Goal: Information Seeking & Learning: Learn about a topic

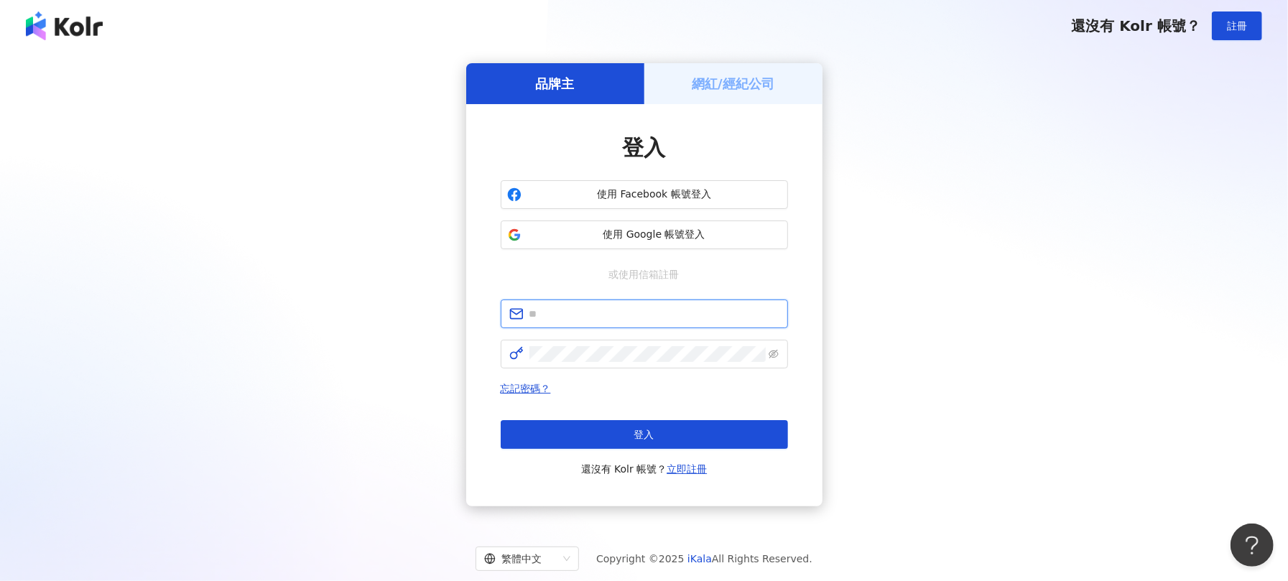
type input "**********"
click at [685, 451] on div "登入 還沒有 Kolr 帳號？ 立即註冊" at bounding box center [644, 448] width 287 height 57
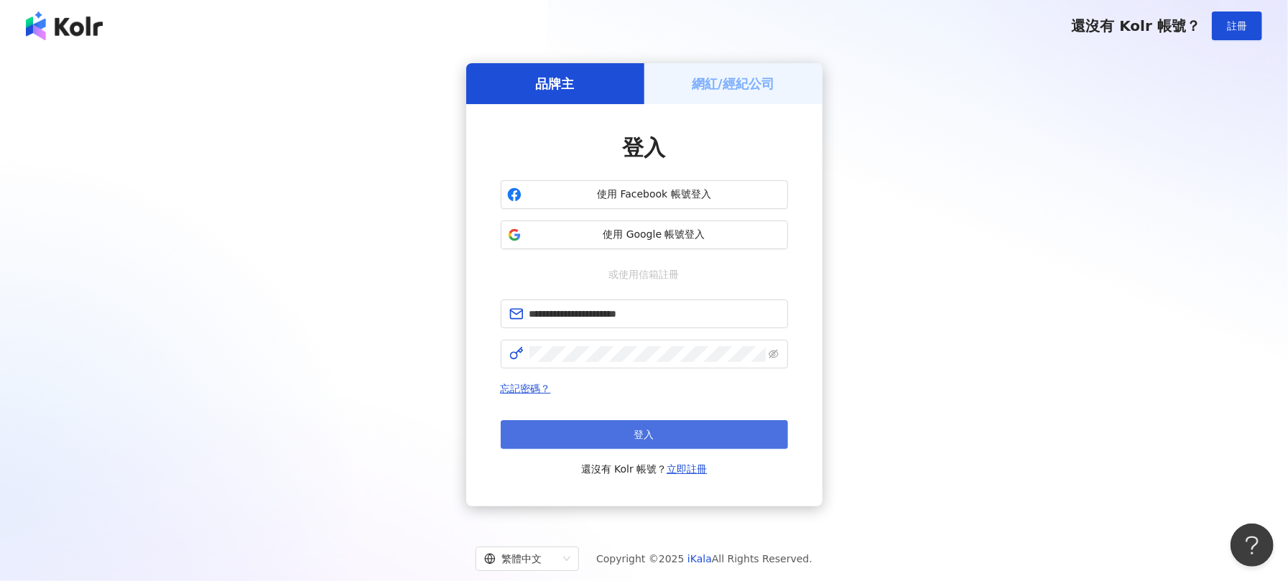
click at [685, 443] on button "登入" at bounding box center [644, 434] width 287 height 29
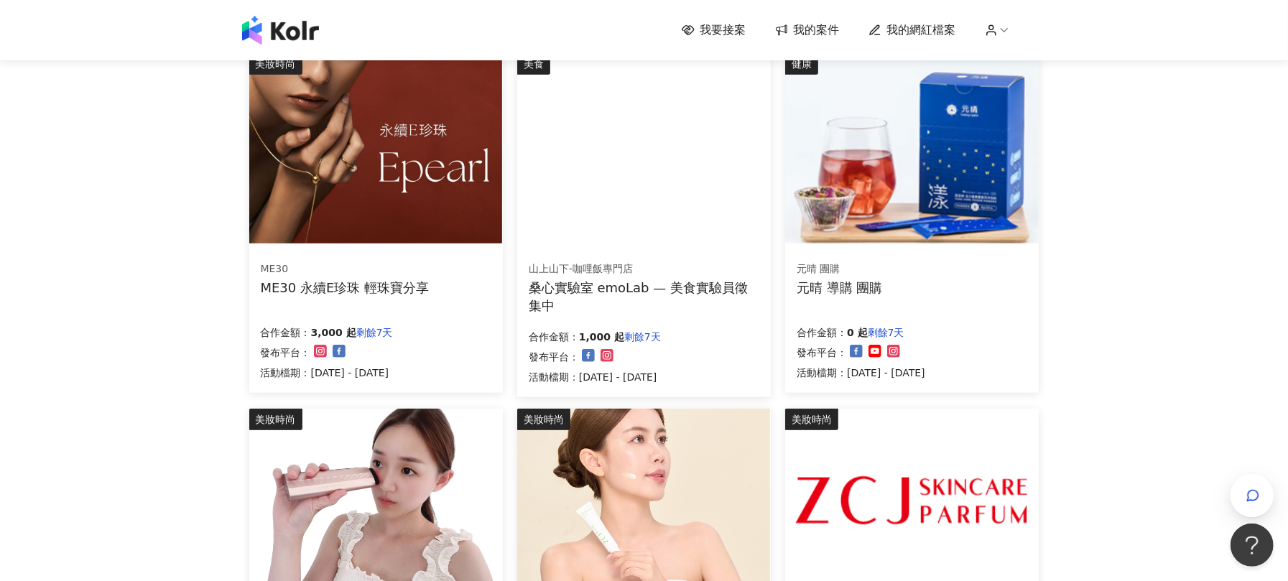
scroll to position [862, 0]
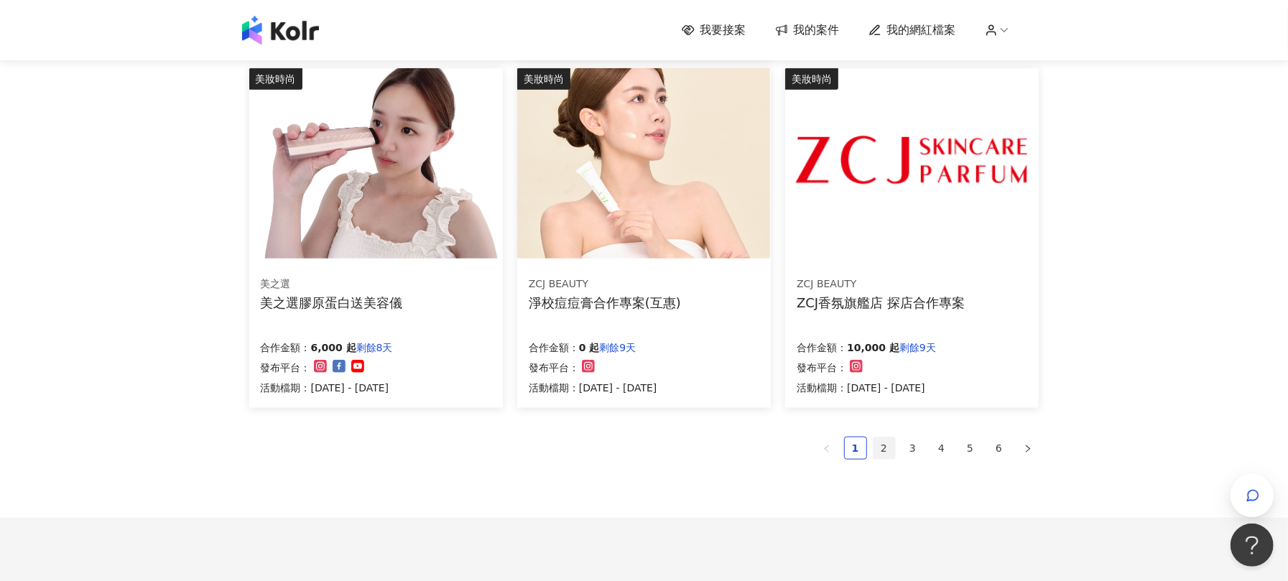
click at [891, 451] on link "2" at bounding box center [884, 448] width 22 height 22
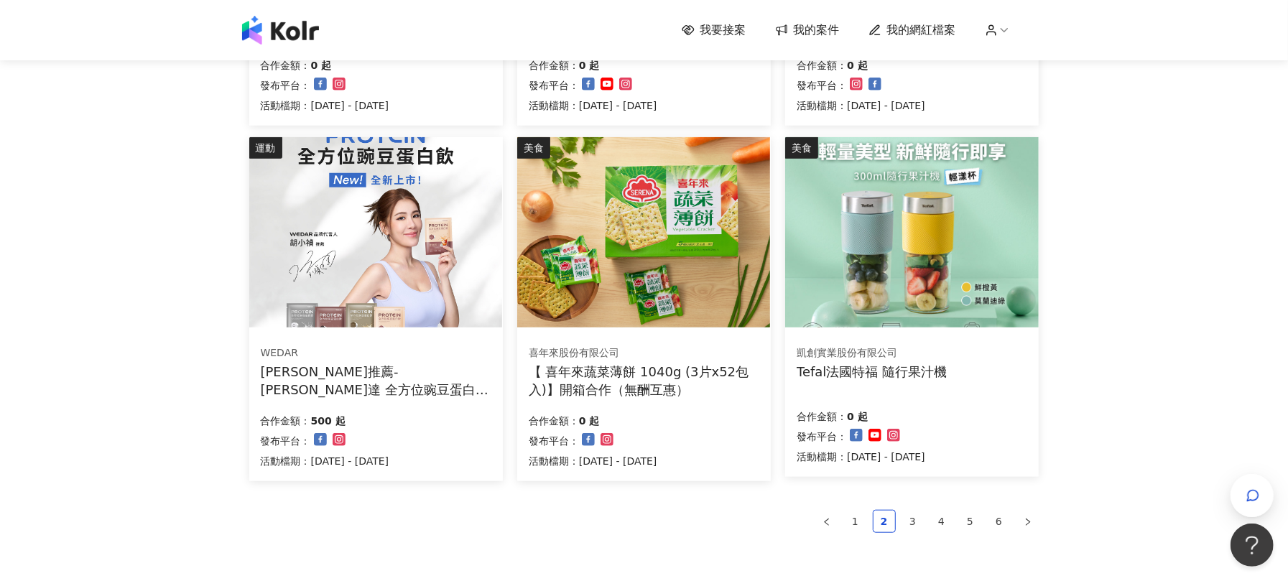
scroll to position [960, 0]
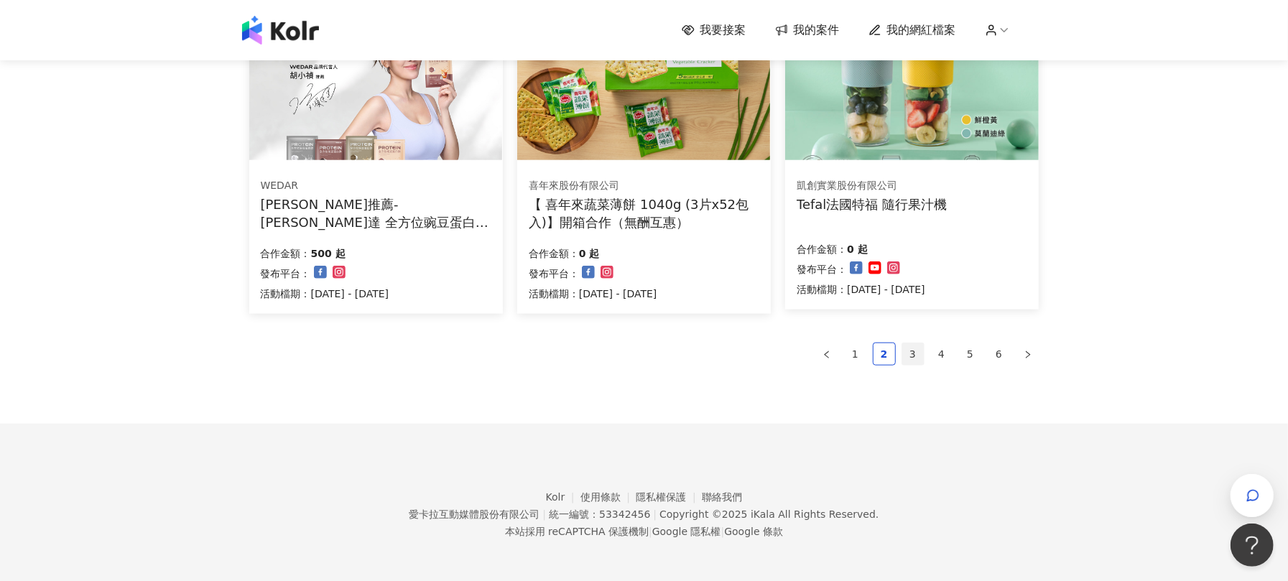
click at [915, 358] on link "3" at bounding box center [913, 354] width 22 height 22
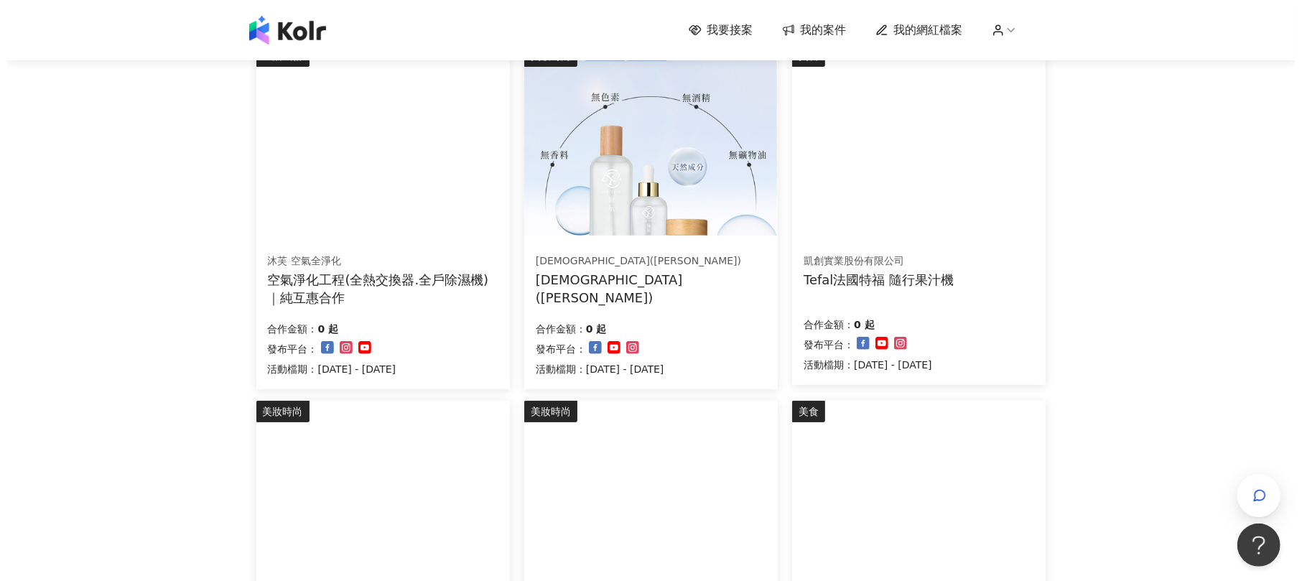
scroll to position [191, 0]
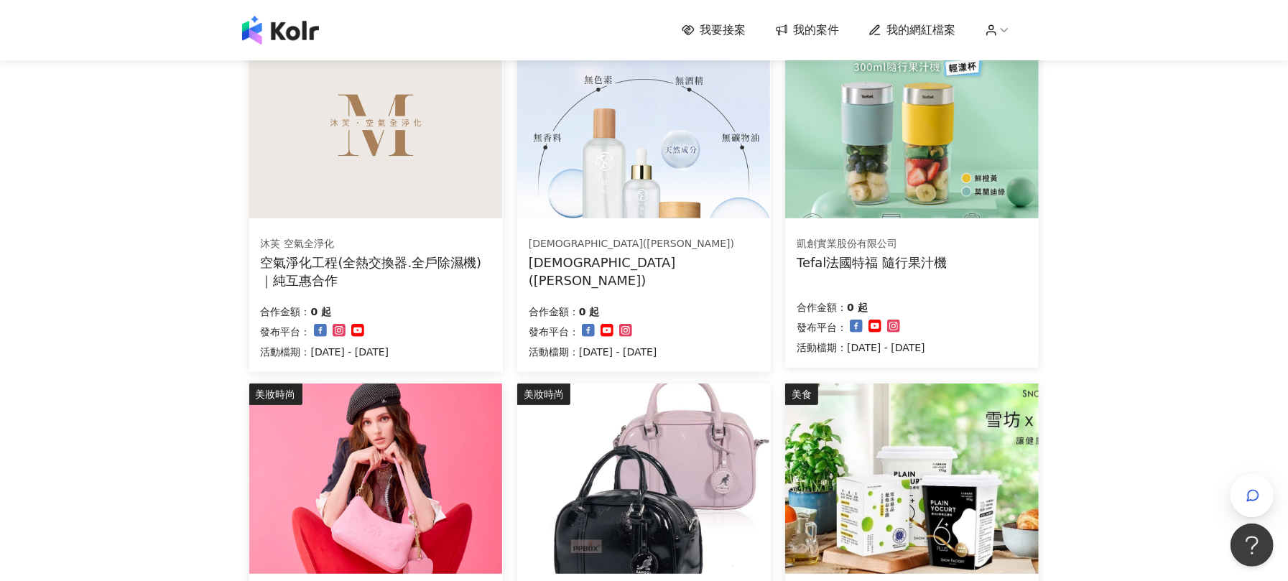
drag, startPoint x: 438, startPoint y: 263, endPoint x: 379, endPoint y: 273, distance: 59.8
click at [379, 273] on div "空氣淨化工程(全熱交換器.全戶除濕機)｜純互惠合作" at bounding box center [376, 272] width 231 height 36
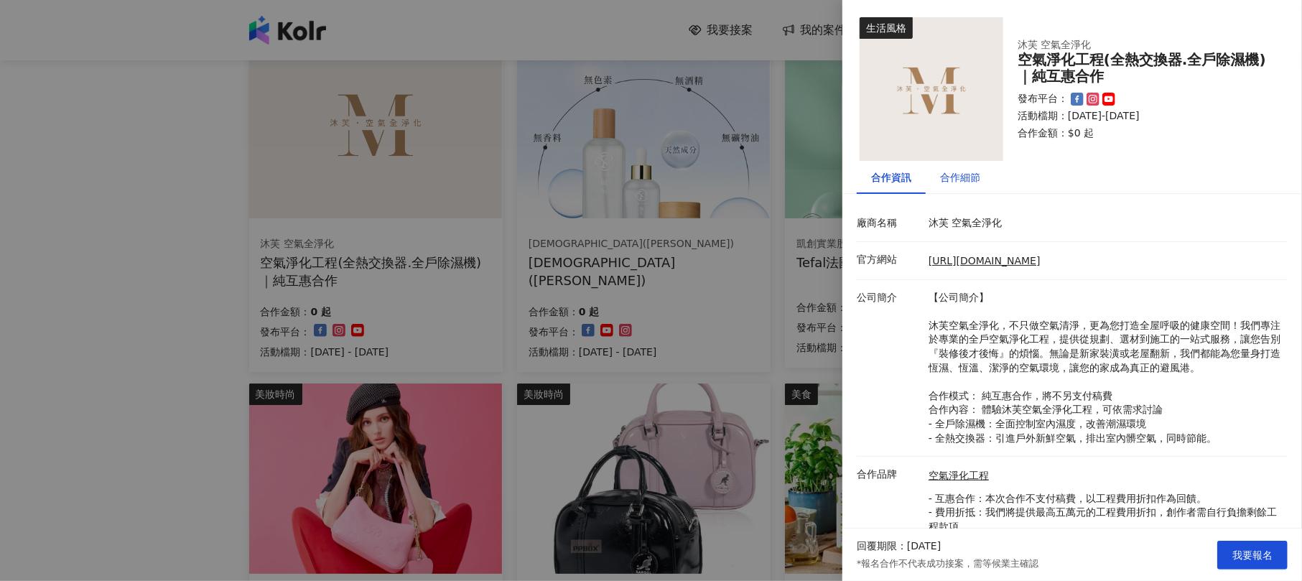
click at [961, 171] on div "合作細節" at bounding box center [960, 178] width 40 height 16
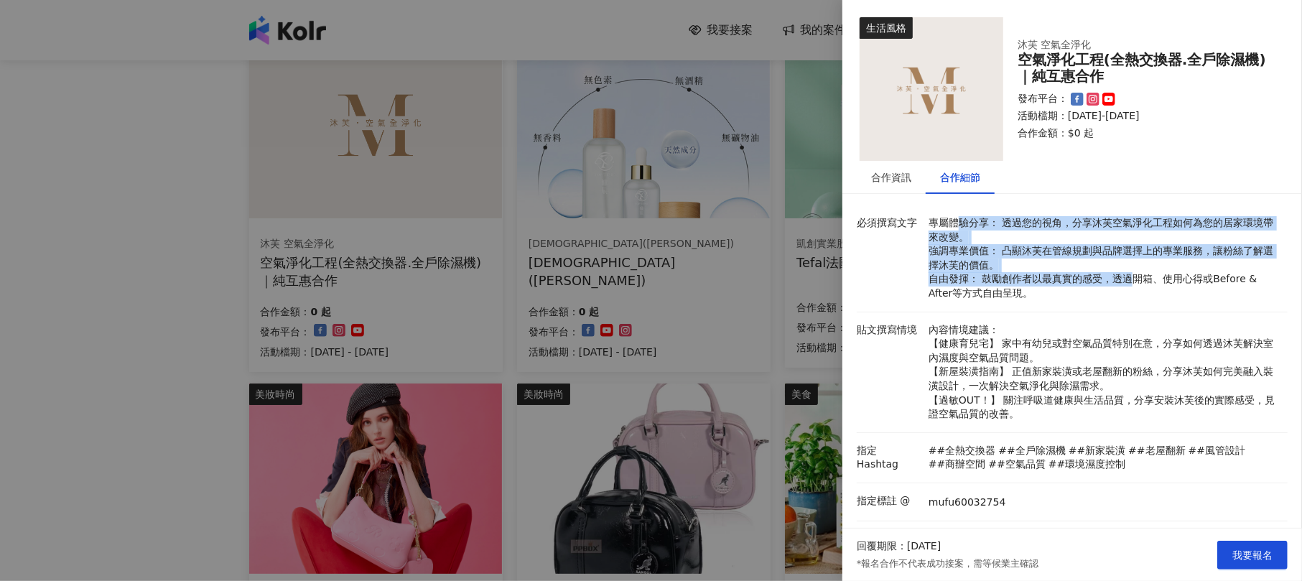
drag, startPoint x: 960, startPoint y: 224, endPoint x: 1130, endPoint y: 279, distance: 178.3
click at [1130, 279] on p "專屬體驗分享： 透過您的視角，分享沐芙空氣淨化工程如何為您的居家環境帶來改變。 強調專業價值： 凸顯沐芙在管線規劃與品牌選擇上的專業服務，讓粉絲了解選擇沐芙的…" at bounding box center [1105, 258] width 352 height 85
drag, startPoint x: 963, startPoint y: 237, endPoint x: 940, endPoint y: 227, distance: 25.1
click at [940, 227] on p "專屬體驗分享： 透過您的視角，分享沐芙空氣淨化工程如何為您的居家環境帶來改變。 強調專業價值： 凸顯沐芙在管線規劃與品牌選擇上的專業服務，讓粉絲了解選擇沐芙的…" at bounding box center [1105, 258] width 352 height 85
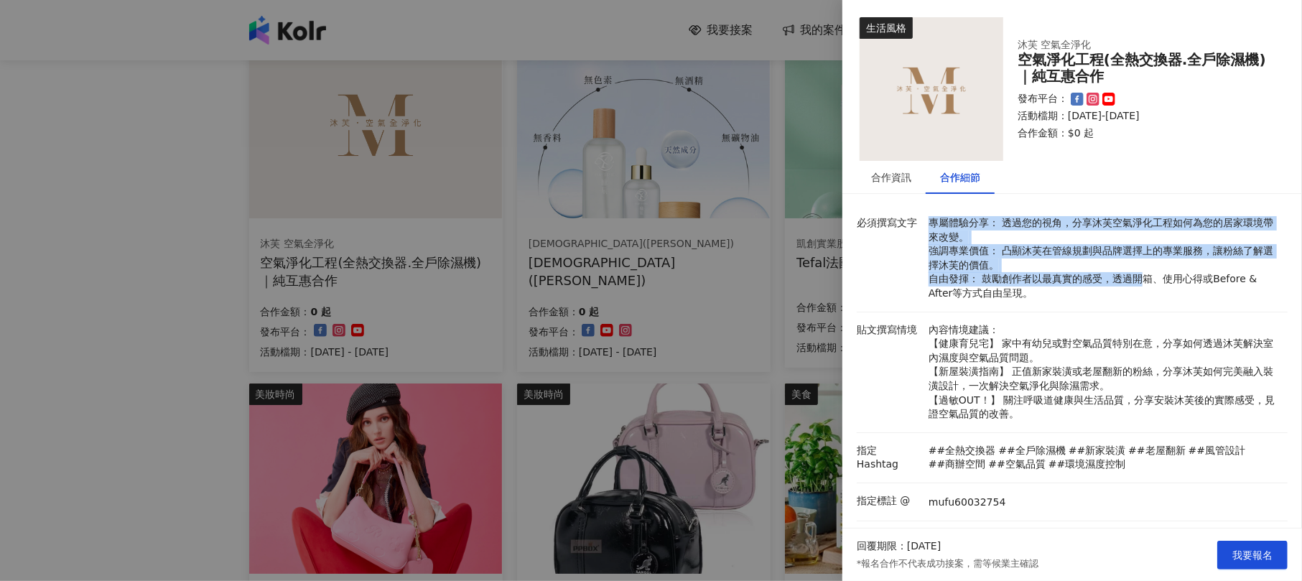
click at [940, 227] on p "專屬體驗分享： 透過您的視角，分享沐芙空氣淨化工程如何為您的居家環境帶來改變。 強調專業價值： 凸顯沐芙在管線規劃與品牌選擇上的專業服務，讓粉絲了解選擇沐芙的…" at bounding box center [1105, 258] width 352 height 85
drag, startPoint x: 940, startPoint y: 227, endPoint x: 1081, endPoint y: 284, distance: 152.7
click at [1081, 284] on p "專屬體驗分享： 透過您的視角，分享沐芙空氣淨化工程如何為您的居家環境帶來改變。 強調專業價值： 凸顯沐芙在管線規劃與品牌選擇上的專業服務，讓粉絲了解選擇沐芙的…" at bounding box center [1105, 258] width 352 height 85
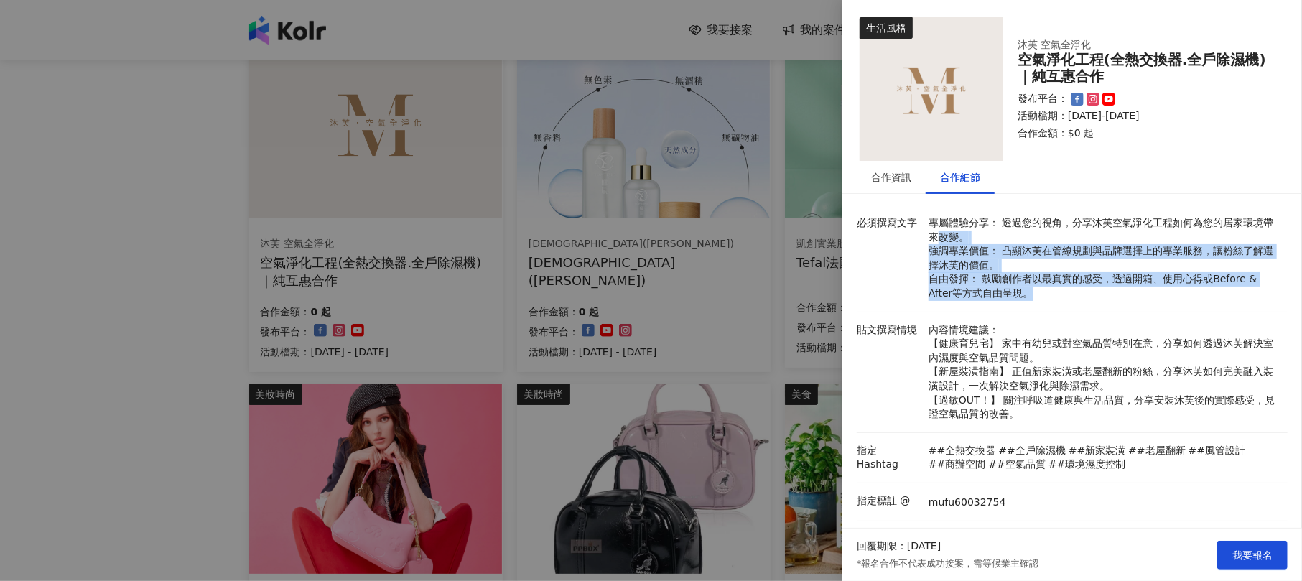
drag, startPoint x: 1067, startPoint y: 294, endPoint x: 946, endPoint y: 234, distance: 135.2
click at [946, 234] on p "專屬體驗分享： 透過您的視角，分享沐芙空氣淨化工程如何為您的居家環境帶來改變。 強調專業價值： 凸顯沐芙在管線規劃與品牌選擇上的專業服務，讓粉絲了解選擇沐芙的…" at bounding box center [1105, 258] width 352 height 85
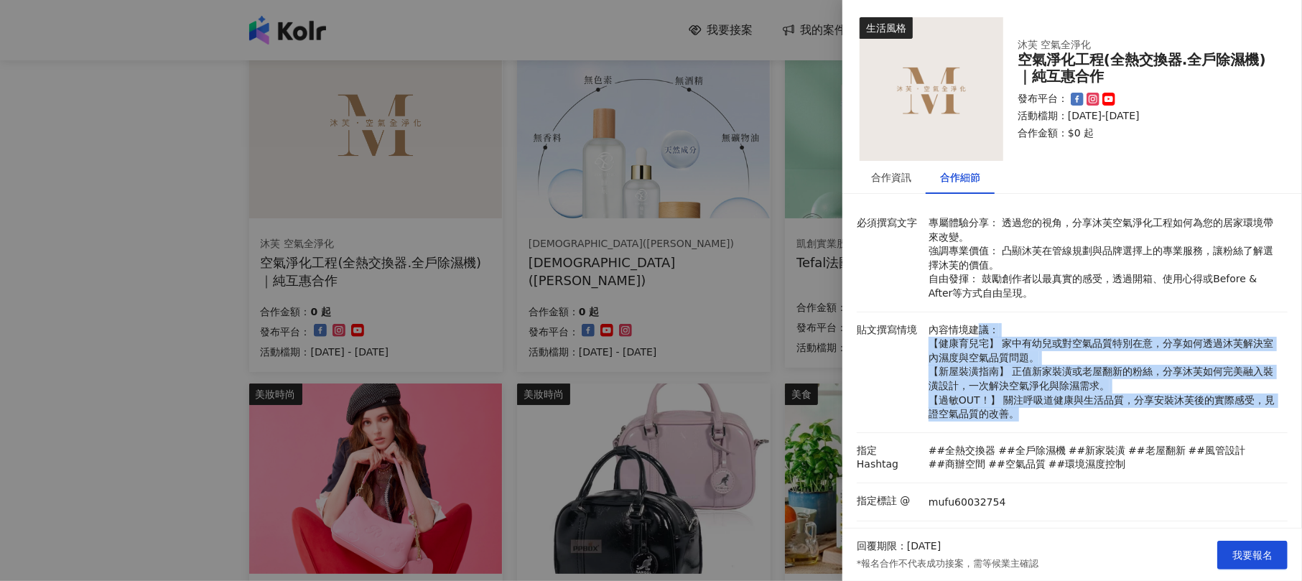
drag, startPoint x: 992, startPoint y: 358, endPoint x: 1077, endPoint y: 411, distance: 100.7
click at [1077, 411] on p "內容情境建議： 【健康育兒宅】 家中有幼兒或對空氣品質特別在意，分享如何透過沐芙解決室內濕度與空氣品質問題。 【新屋裝潢指南】 正值新家裝潢或老屋翻新的粉絲，…" at bounding box center [1105, 372] width 352 height 98
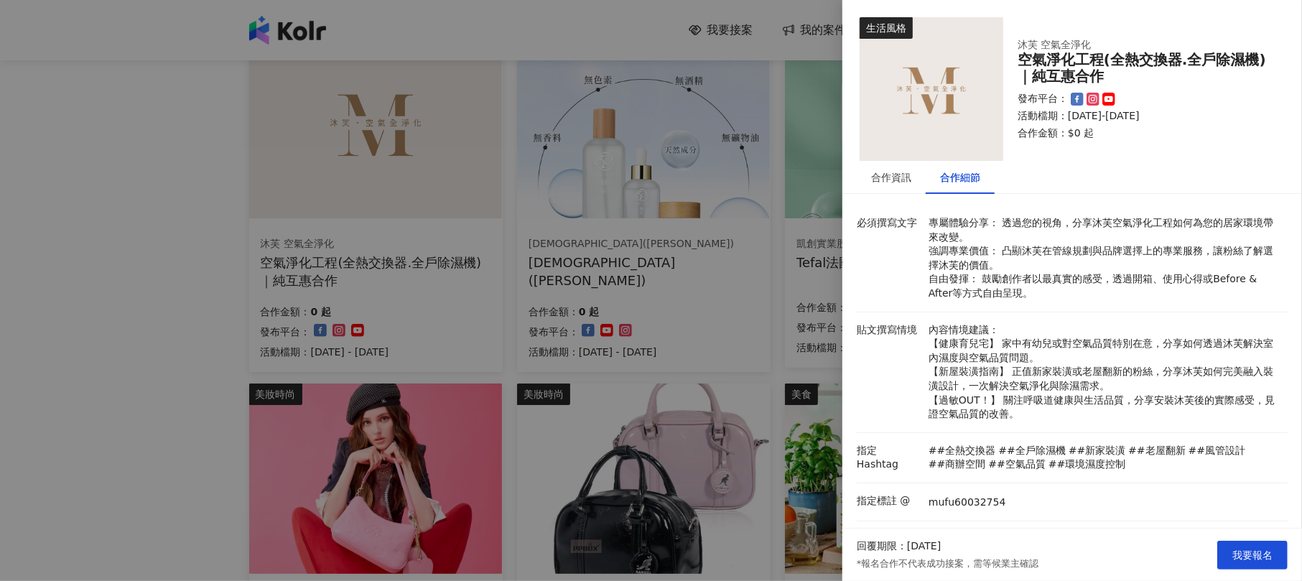
click at [1077, 411] on p "內容情境建議： 【健康育兒宅】 家中有幼兒或對空氣品質特別在意，分享如何透過沐芙解決室內濕度與空氣品質問題。 【新屋裝潢指南】 正值新家裝潢或老屋翻新的粉絲，…" at bounding box center [1105, 372] width 352 height 98
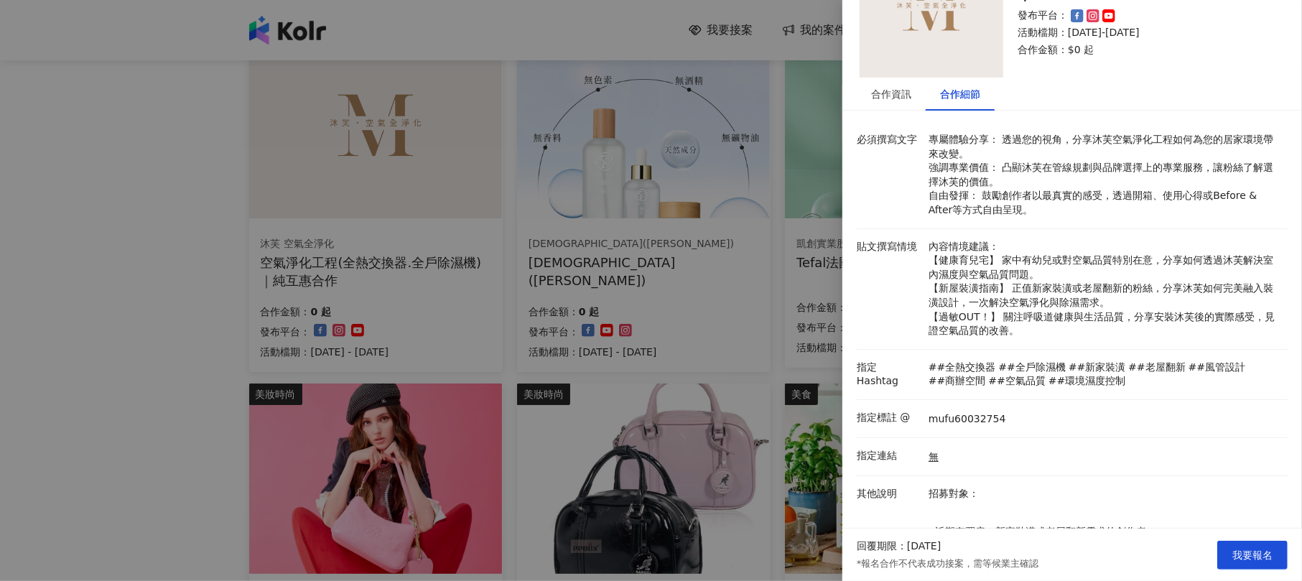
scroll to position [168, 0]
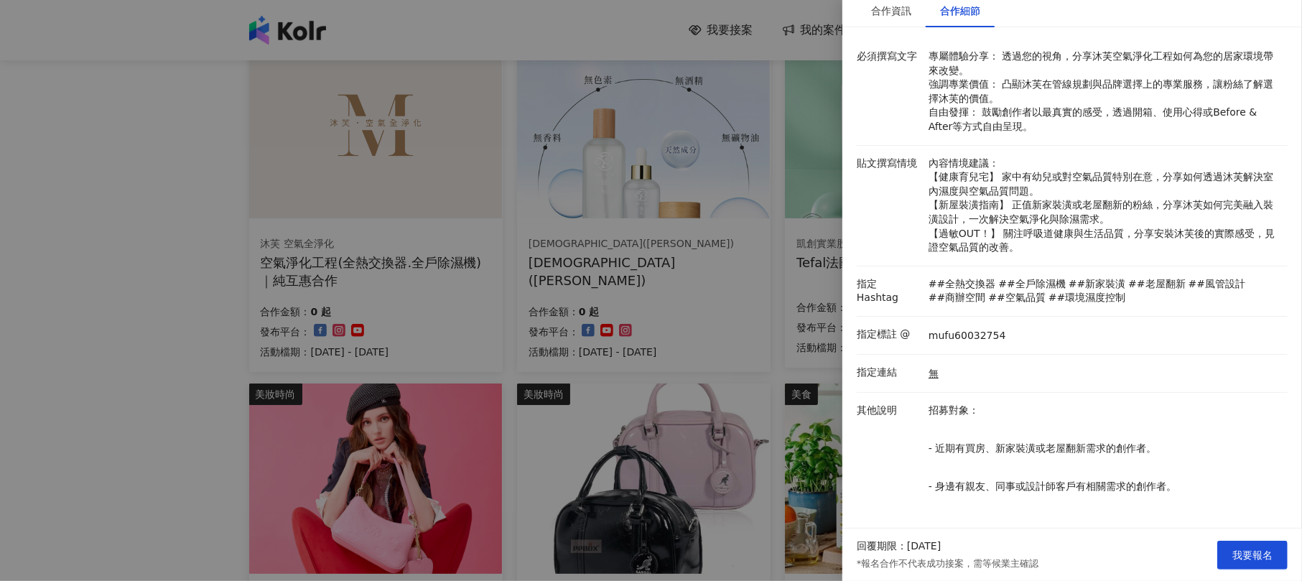
click at [673, 323] on div at bounding box center [651, 290] width 1302 height 581
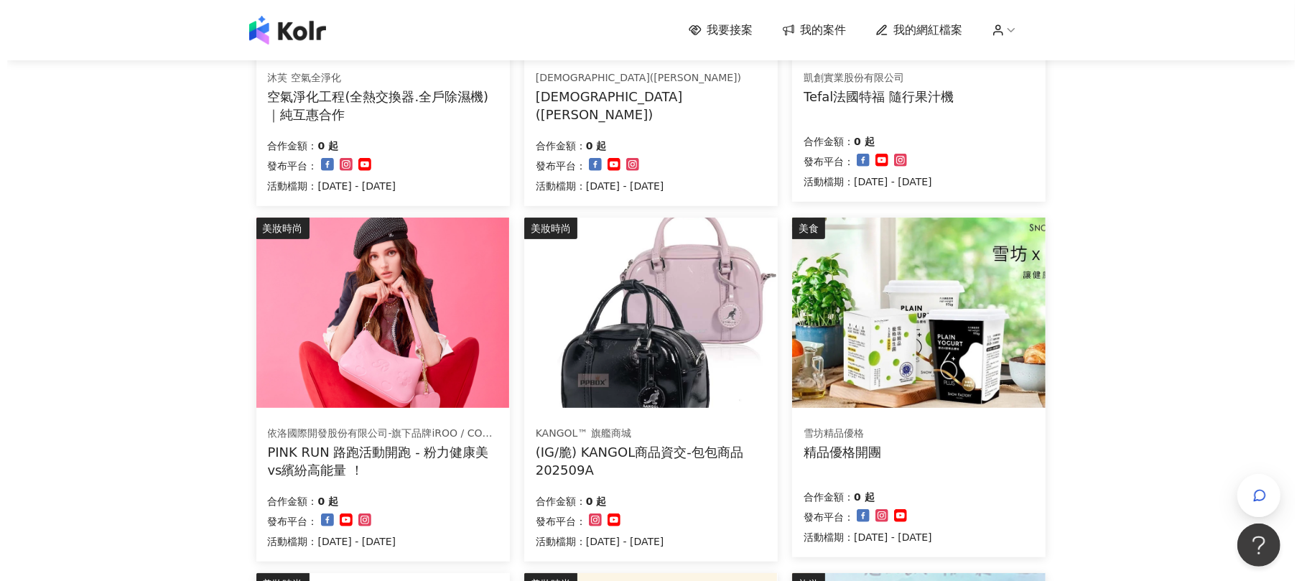
scroll to position [383, 0]
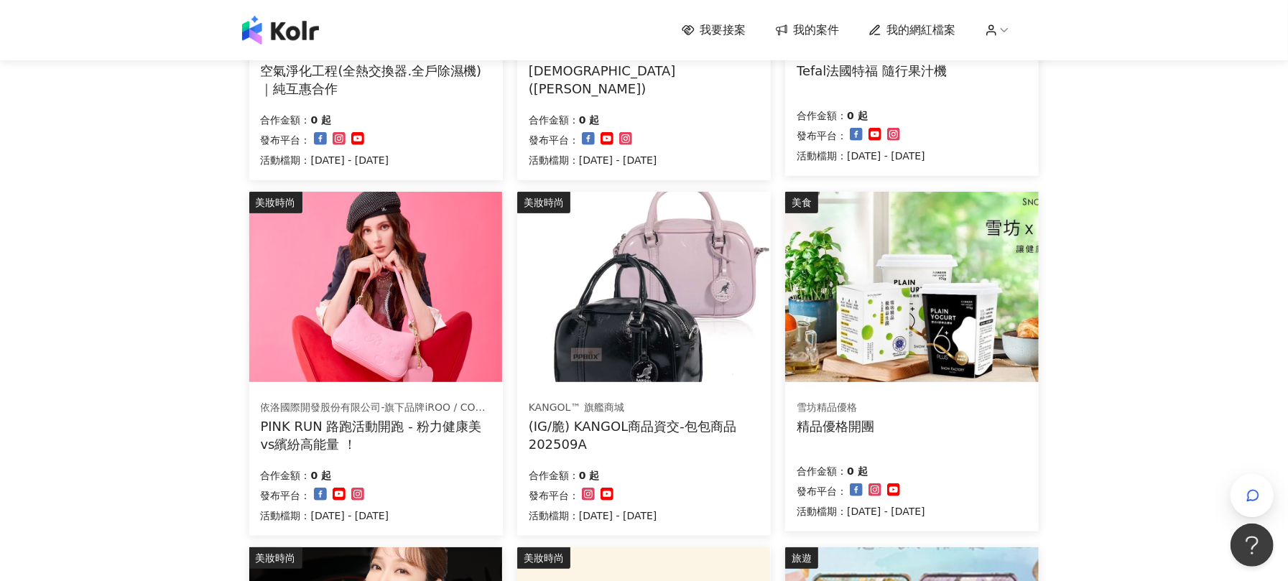
click at [838, 414] on div "雪坊精品優格 精品優格開團" at bounding box center [836, 418] width 78 height 34
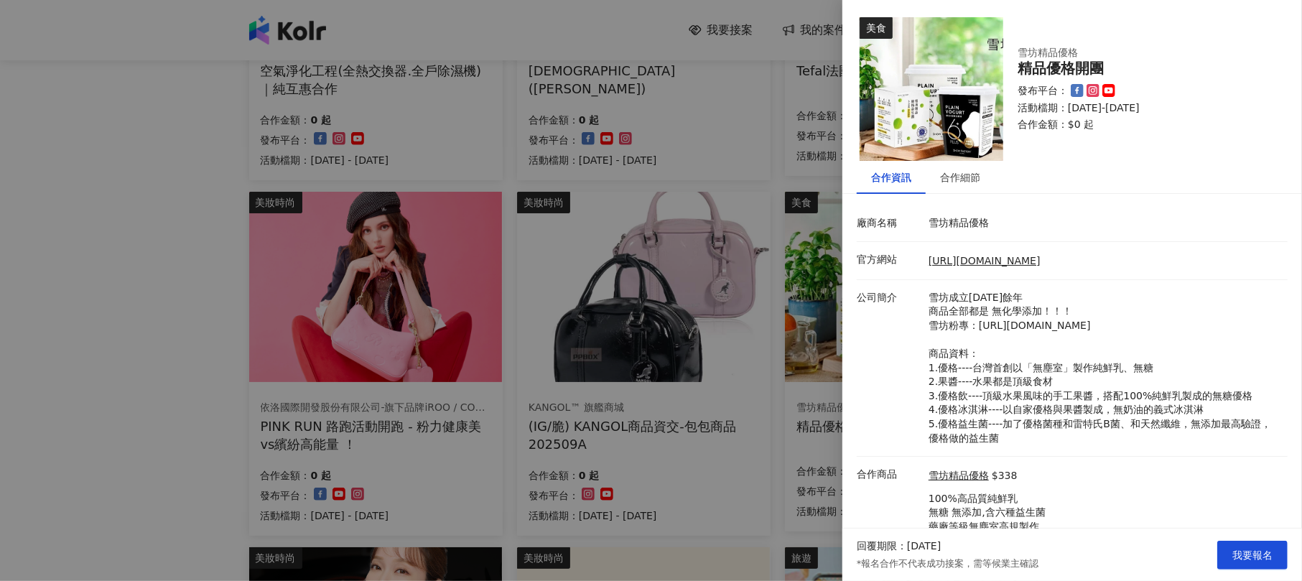
scroll to position [67, 0]
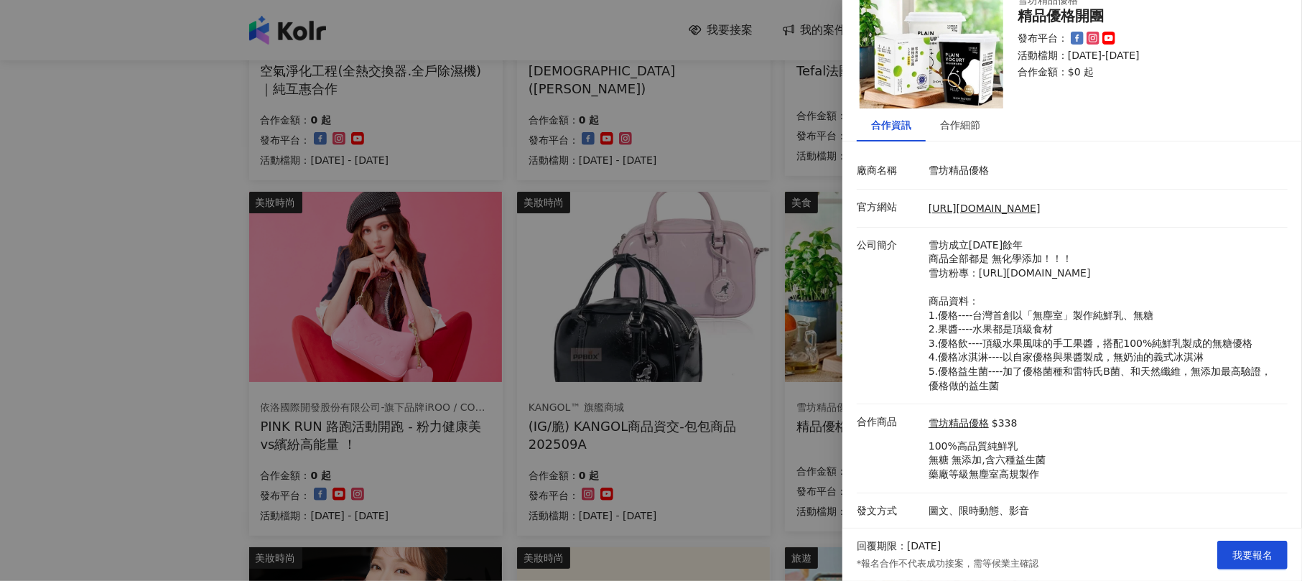
click at [714, 353] on div at bounding box center [651, 290] width 1302 height 581
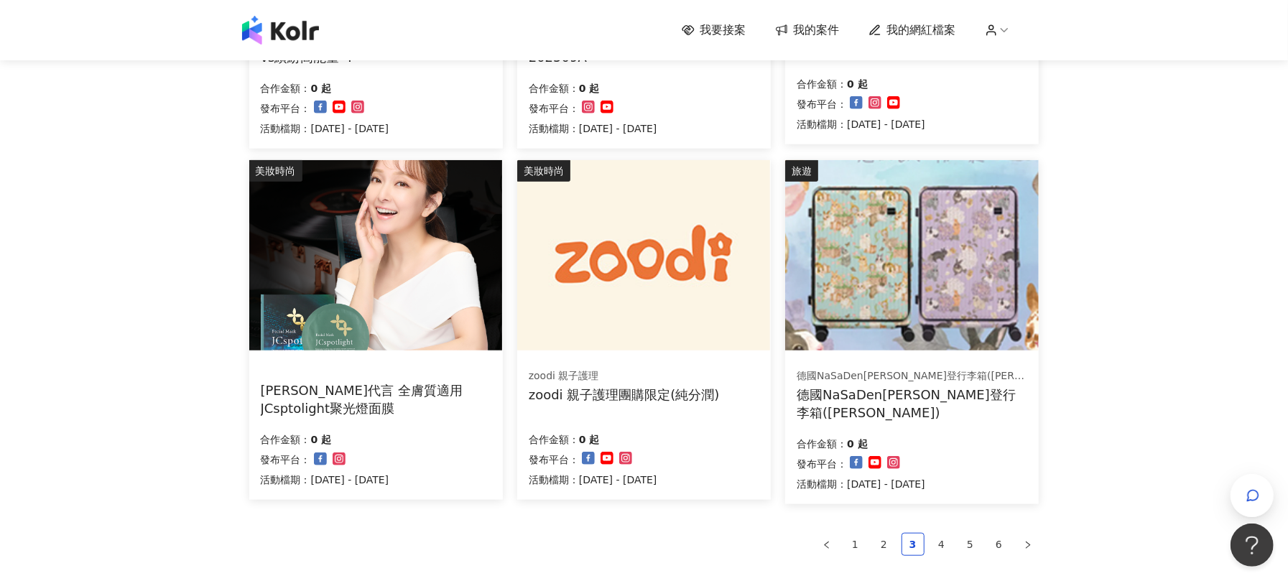
scroll to position [958, 0]
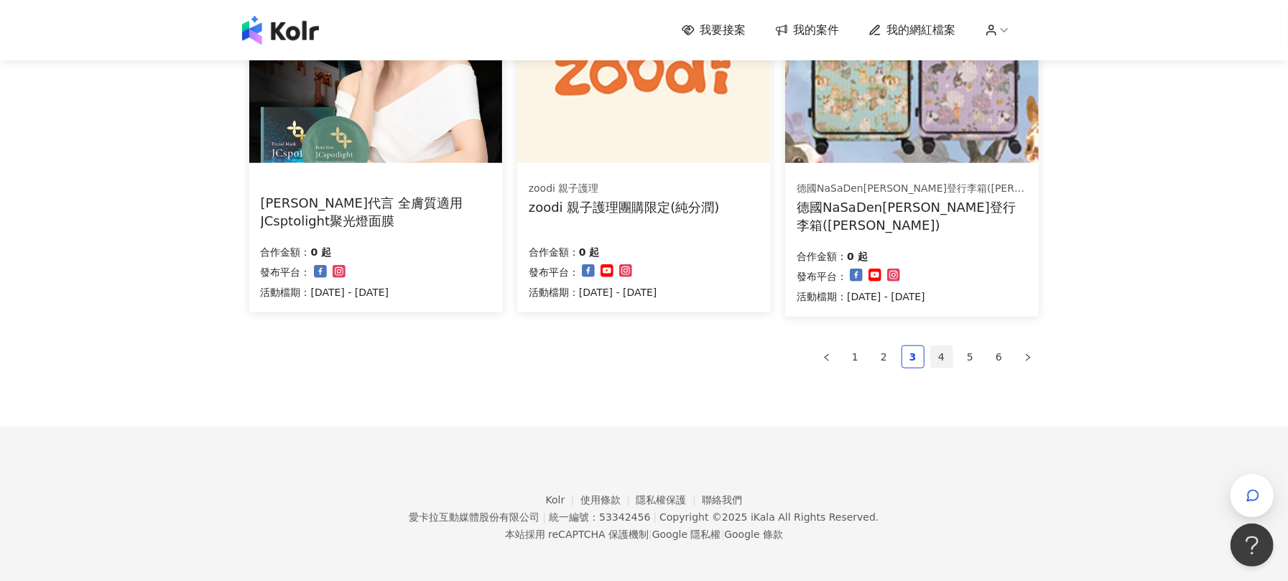
click at [946, 358] on link "4" at bounding box center [942, 357] width 22 height 22
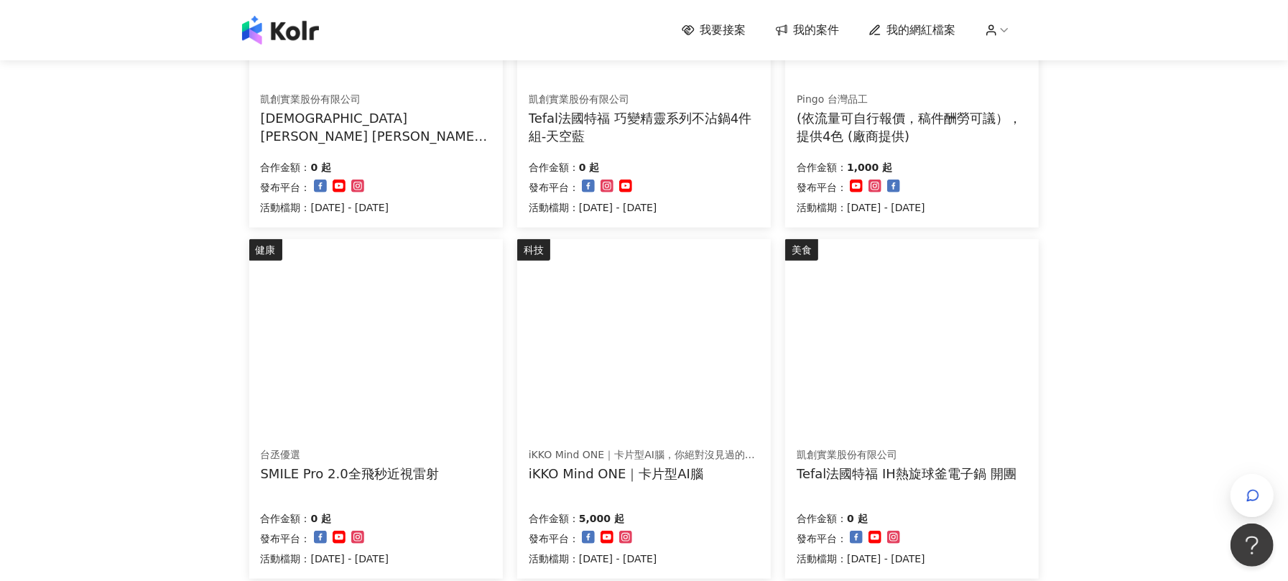
scroll to position [862, 0]
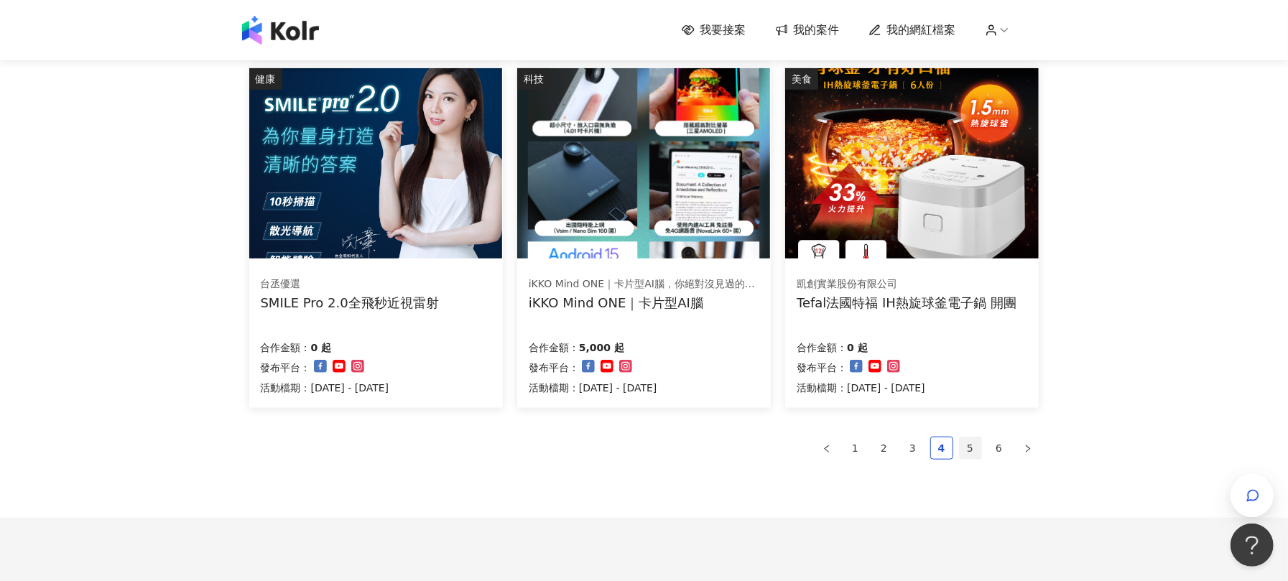
click at [963, 444] on link "5" at bounding box center [971, 448] width 22 height 22
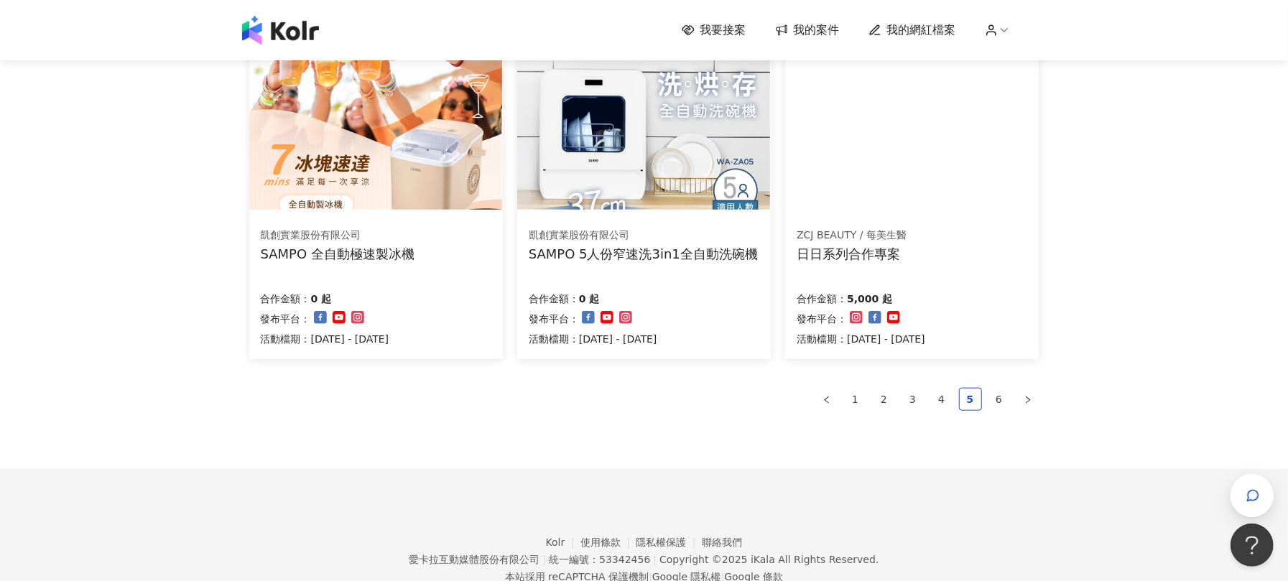
scroll to position [957, 0]
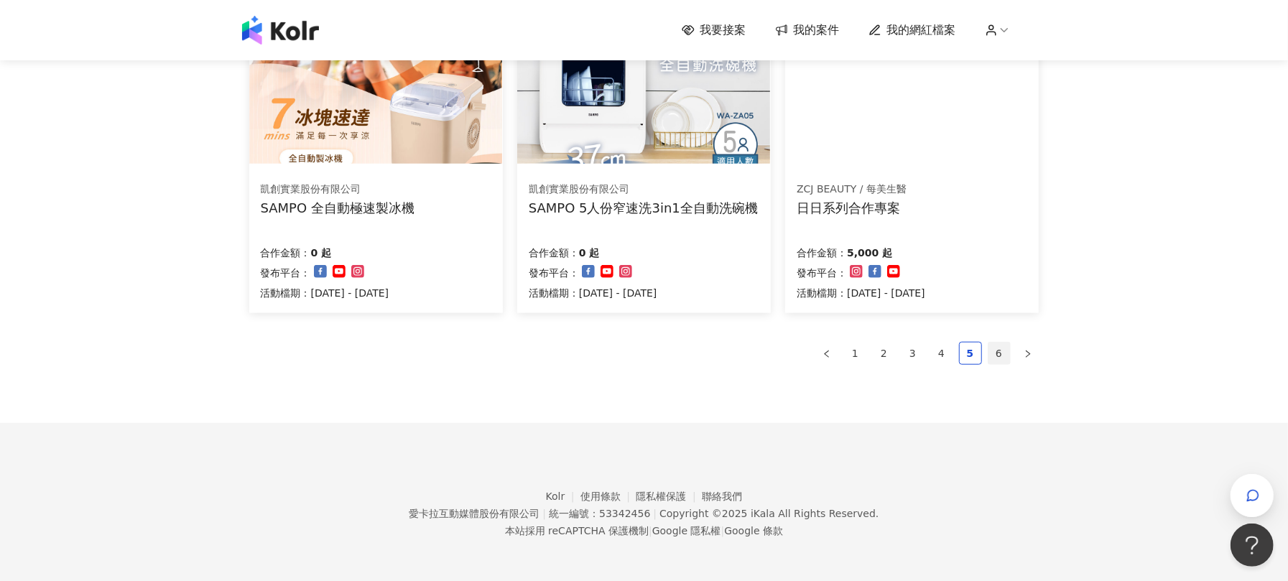
click at [1004, 355] on link "6" at bounding box center [999, 354] width 22 height 22
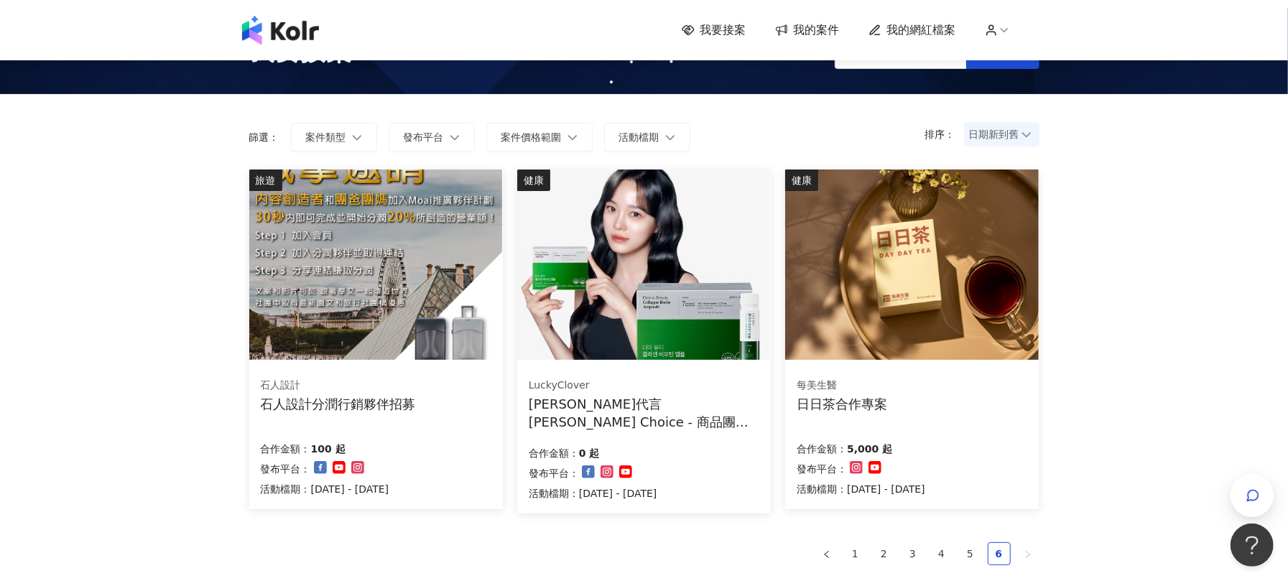
scroll to position [96, 0]
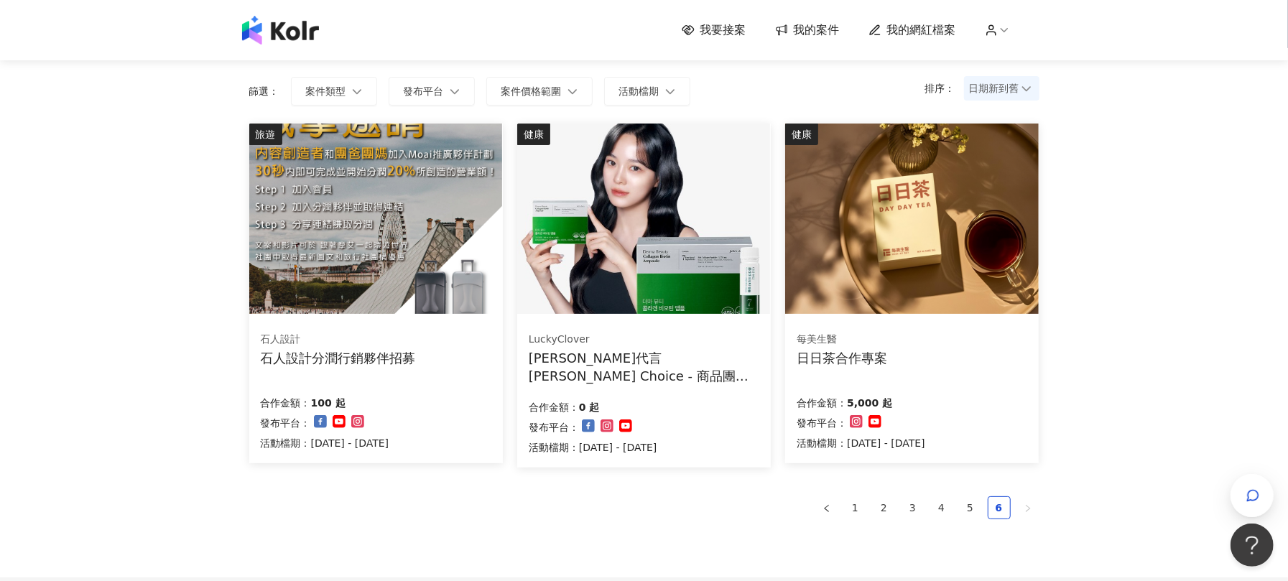
click at [862, 352] on div "日日茶合作專案" at bounding box center [842, 358] width 91 height 18
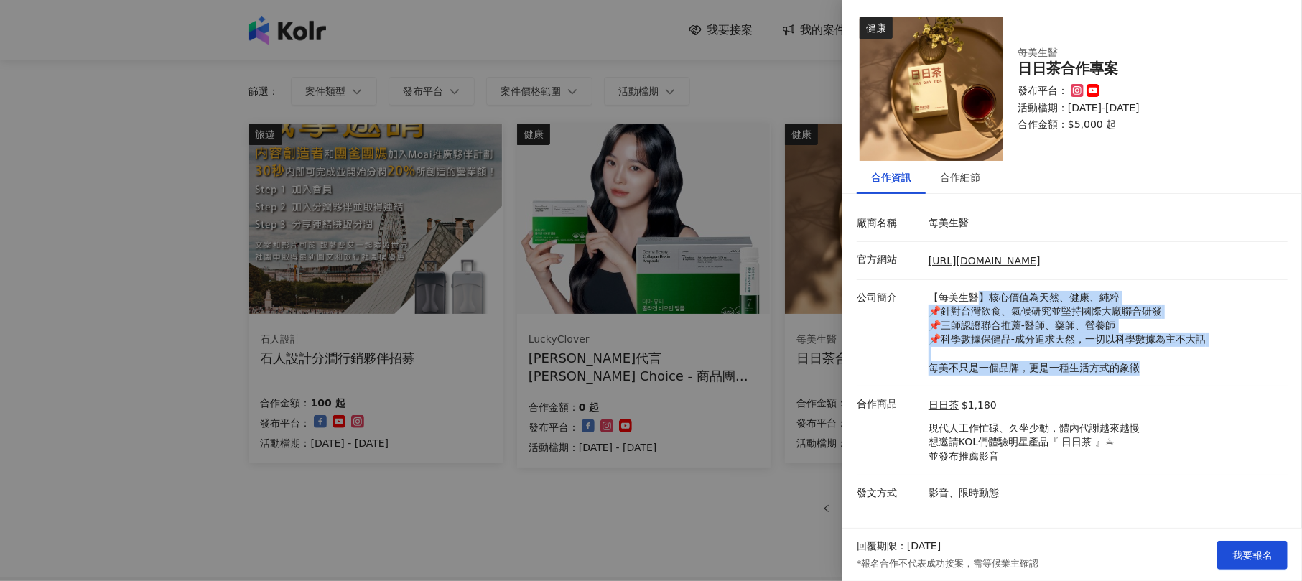
drag, startPoint x: 975, startPoint y: 302, endPoint x: 1162, endPoint y: 363, distance: 197.0
click at [1162, 363] on p "【每美生醫】核心價值為天然、健康、純粹 📌針對台灣飲食、氣候研究並堅持國際大廠聯合研發 📌三師認證聯合推薦-醫師、藥師、營養師 📌科學數據保健品-成分追求天然…" at bounding box center [1105, 333] width 352 height 85
drag, startPoint x: 1129, startPoint y: 346, endPoint x: 986, endPoint y: 282, distance: 157.2
click at [986, 282] on li "公司簡介 【每美生醫】核心價值為天然、健康、純粹 📌針對台灣飲食、氣候研究並堅持國際大廠聯合研發 📌三師認證聯合推薦-醫師、藥師、營養師 📌科學數據保健品-成…" at bounding box center [1072, 333] width 431 height 107
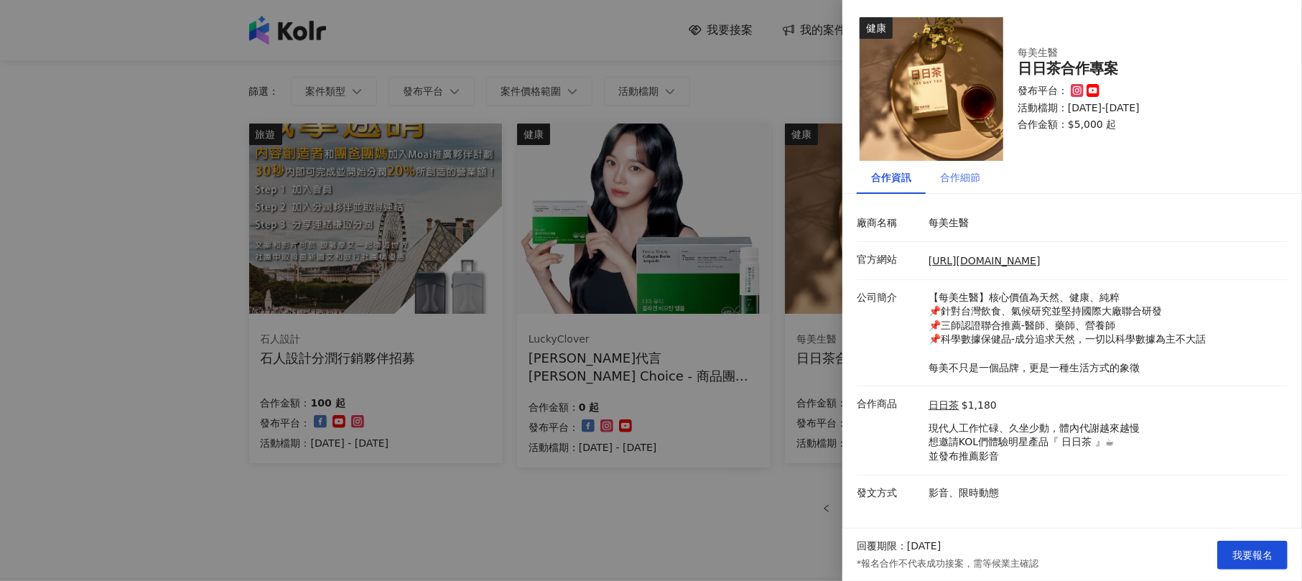
click at [937, 176] on div "合作細節" at bounding box center [960, 177] width 69 height 33
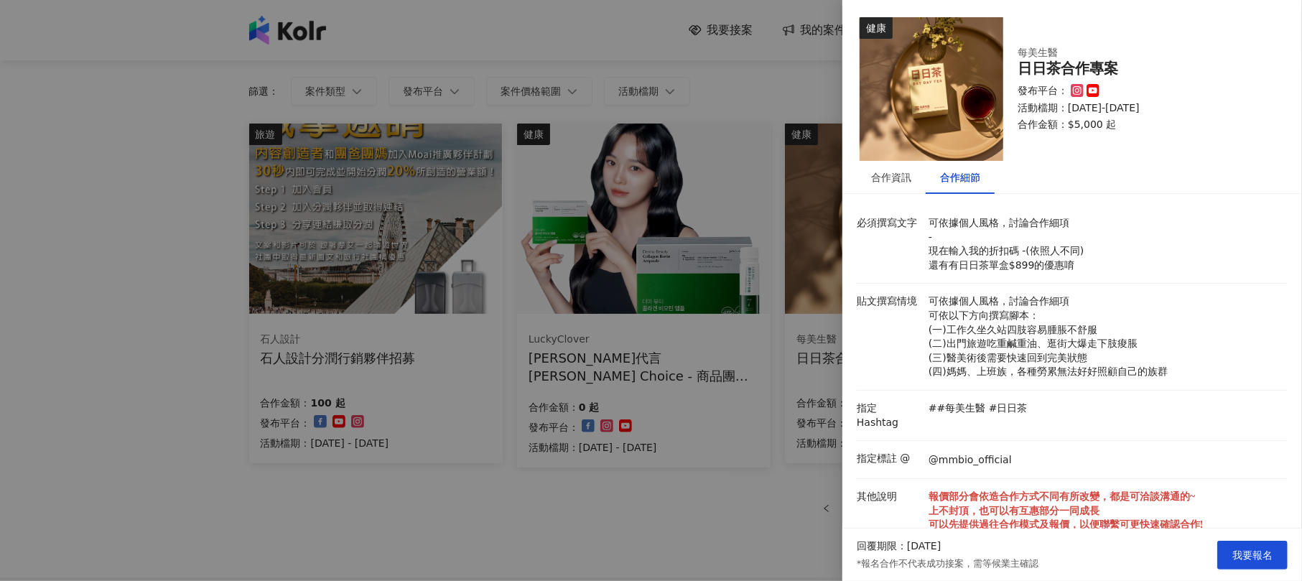
click at [239, 274] on div at bounding box center [651, 290] width 1302 height 581
